Goal: Find specific page/section: Find specific page/section

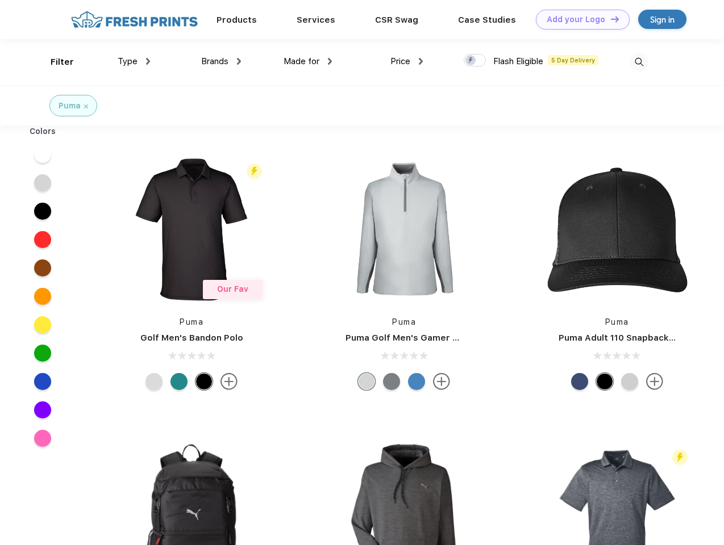
click at [578, 19] on link "Add your Logo Design Tool" at bounding box center [583, 20] width 94 height 20
click at [0, 0] on div "Design Tool" at bounding box center [0, 0] width 0 height 0
click at [609, 19] on link "Add your Logo Design Tool" at bounding box center [583, 20] width 94 height 20
click at [55, 62] on div "Filter" at bounding box center [62, 62] width 23 height 13
click at [134, 61] on span "Type" at bounding box center [128, 61] width 20 height 10
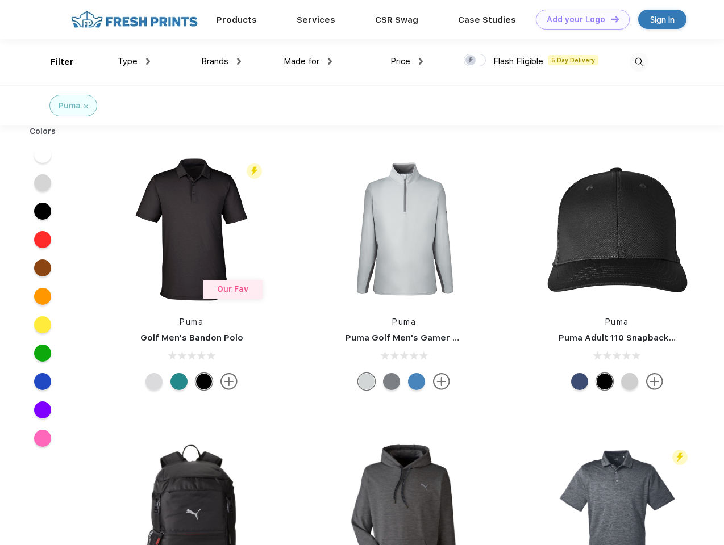
click at [221, 61] on span "Brands" at bounding box center [214, 61] width 27 height 10
click at [308, 61] on span "Made for" at bounding box center [301, 61] width 36 height 10
click at [407, 61] on span "Price" at bounding box center [400, 61] width 20 height 10
click at [475, 61] on div at bounding box center [474, 60] width 22 height 12
click at [471, 61] on input "checkbox" at bounding box center [466, 56] width 7 height 7
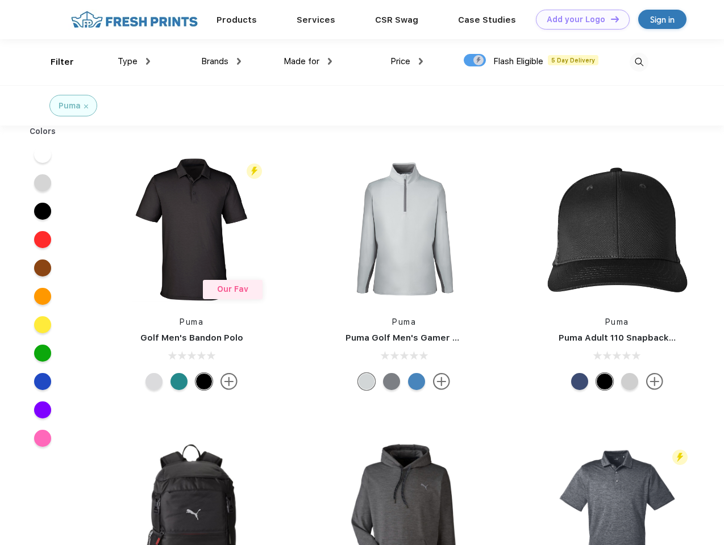
click at [638, 62] on img at bounding box center [638, 62] width 19 height 19
